Goal: Find specific page/section: Find specific page/section

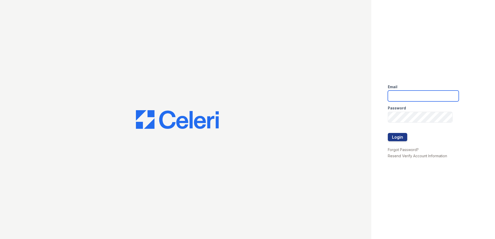
type input "arrivewestborough@trinity-pm.com"
drag, startPoint x: 414, startPoint y: 140, endPoint x: 407, endPoint y: 140, distance: 6.2
click at [413, 140] on form "Email arrivewestborough@trinity-pm.com Password Login" at bounding box center [422, 113] width 71 height 66
click at [402, 139] on button "Login" at bounding box center [396, 137] width 19 height 8
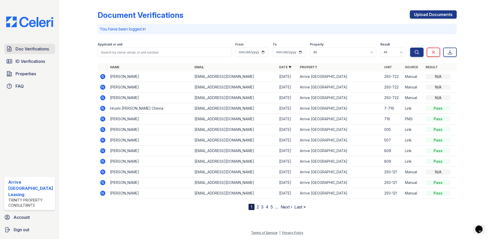
click at [16, 53] on link "Doc Verifications" at bounding box center [29, 49] width 51 height 10
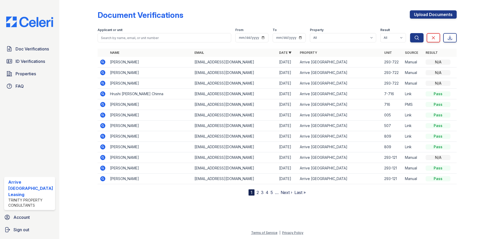
drag, startPoint x: 140, startPoint y: 32, endPoint x: 139, endPoint y: 38, distance: 6.0
click at [140, 33] on div "Applicant or unit" at bounding box center [165, 35] width 134 height 14
click at [139, 38] on input "search" at bounding box center [165, 37] width 134 height 9
type input "[PERSON_NAME]"
click at [410, 33] on button "Search" at bounding box center [416, 37] width 13 height 9
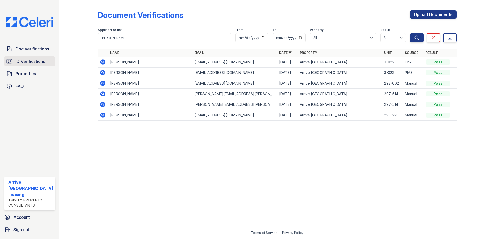
click at [32, 62] on span "ID Verifications" at bounding box center [30, 61] width 29 height 6
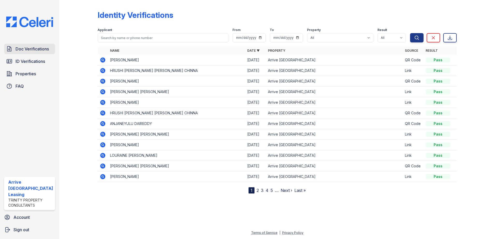
click at [42, 47] on span "Doc Verifications" at bounding box center [32, 49] width 33 height 6
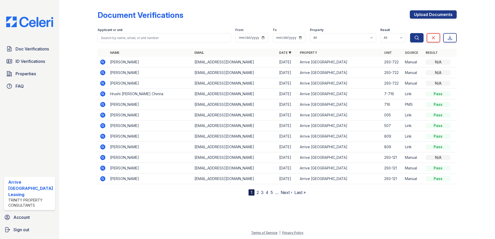
click at [31, 73] on span "Properties" at bounding box center [26, 74] width 20 height 6
